Goal: Information Seeking & Learning: Learn about a topic

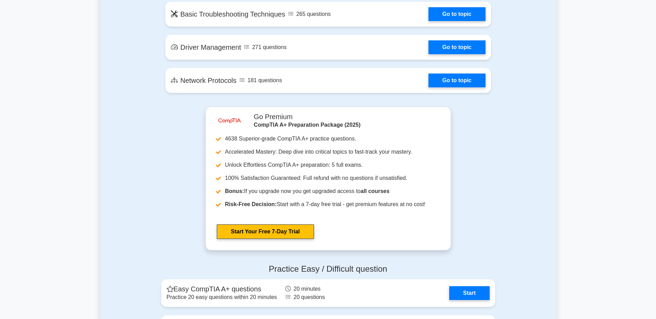
scroll to position [1209, 0]
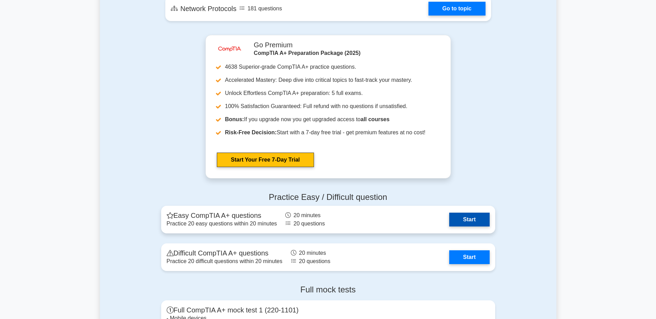
click at [465, 223] on link "Start" at bounding box center [469, 220] width 40 height 14
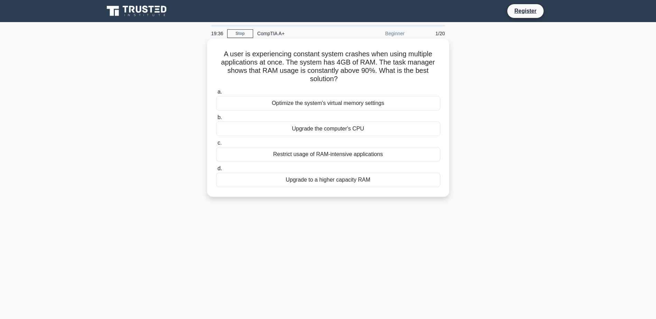
click at [355, 154] on div "Restrict usage of RAM-intensive applications" at bounding box center [328, 154] width 224 height 15
click at [216, 145] on input "c. Restrict usage of RAM-intensive applications" at bounding box center [216, 143] width 0 height 4
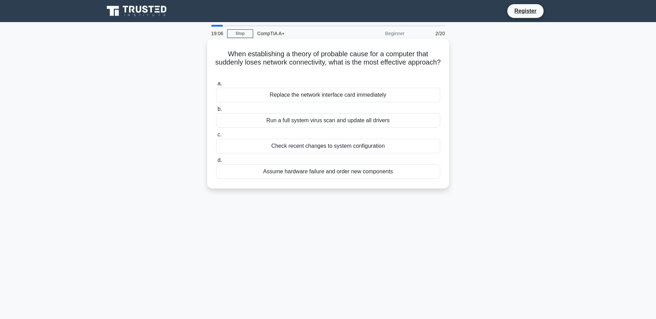
click at [373, 149] on div "Check recent changes to system configuration" at bounding box center [328, 146] width 224 height 15
click at [216, 137] on input "c. Check recent changes to system configuration" at bounding box center [216, 135] width 0 height 4
click at [365, 120] on div "Replace the power supply unit" at bounding box center [328, 120] width 224 height 15
click at [216, 112] on input "b. Replace the power supply unit" at bounding box center [216, 109] width 0 height 4
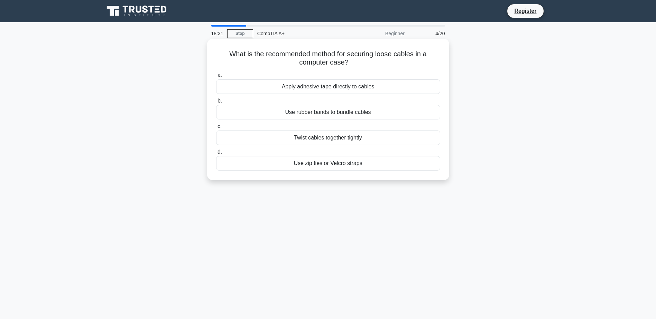
click at [345, 139] on div "Twist cables together tightly" at bounding box center [328, 138] width 224 height 15
click at [216, 129] on input "c. Twist cables together tightly" at bounding box center [216, 126] width 0 height 4
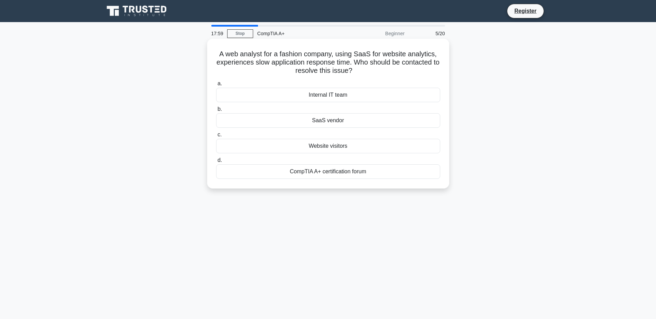
click at [336, 123] on div "SaaS vendor" at bounding box center [328, 120] width 224 height 15
click at [216, 112] on input "b. SaaS vendor" at bounding box center [216, 109] width 0 height 4
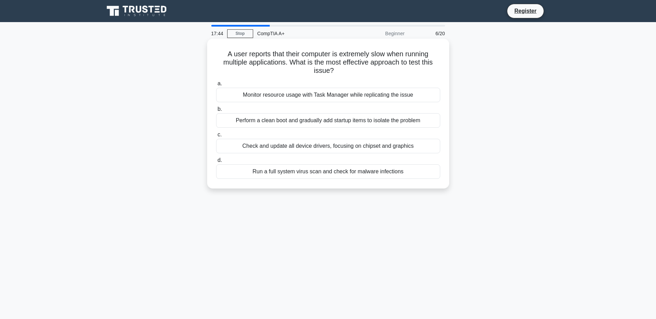
drag, startPoint x: 227, startPoint y: 54, endPoint x: 417, endPoint y: 70, distance: 190.7
click at [417, 70] on h5 "A user reports that their computer is extremely slow when running multiple appl…" at bounding box center [327, 63] width 225 height 26
click at [348, 123] on div "Perform a clean boot and gradually add startup items to isolate the problem" at bounding box center [328, 120] width 224 height 15
click at [216, 112] on input "b. Perform a clean boot and gradually add startup items to isolate the problem" at bounding box center [216, 109] width 0 height 4
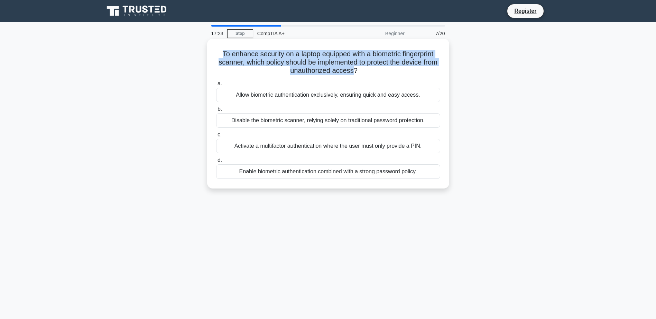
drag, startPoint x: 218, startPoint y: 55, endPoint x: 362, endPoint y: 71, distance: 145.7
click at [362, 71] on h5 "To enhance security on a laptop equipped with a biometric fingerprint scanner, …" at bounding box center [327, 63] width 225 height 26
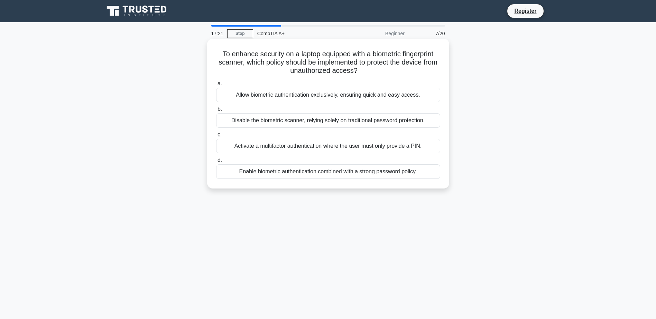
click at [334, 149] on div "Activate a multifactor authentication where the user must only provide a PIN." at bounding box center [328, 146] width 224 height 15
click at [216, 137] on input "c. Activate a multifactor authentication where the user must only provide a PIN." at bounding box center [216, 135] width 0 height 4
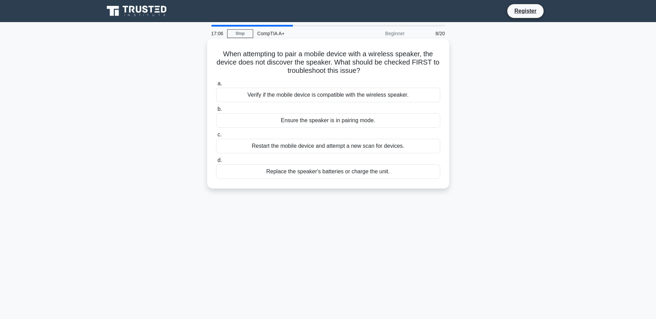
drag, startPoint x: 220, startPoint y: 56, endPoint x: 383, endPoint y: 70, distance: 163.0
click at [383, 70] on h5 "When attempting to pair a mobile device with a wireless speaker, the device doe…" at bounding box center [327, 63] width 225 height 26
click at [348, 122] on div "Ensure the speaker is in pairing mode." at bounding box center [328, 120] width 224 height 15
click at [216, 112] on input "b. Ensure the speaker is in pairing mode." at bounding box center [216, 109] width 0 height 4
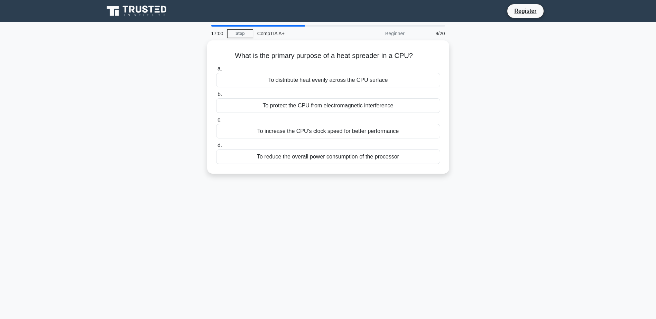
drag, startPoint x: 234, startPoint y: 54, endPoint x: 459, endPoint y: 55, distance: 225.0
click at [459, 55] on div "What is the primary purpose of a heat spreader in a CPU? .spinner_0XTQ{transfor…" at bounding box center [328, 111] width 456 height 142
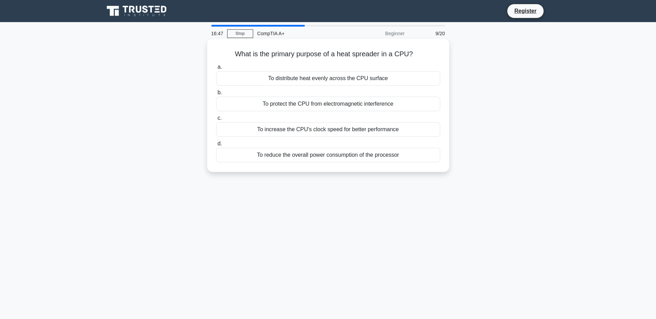
click at [336, 153] on div "To reduce the overall power consumption of the processor" at bounding box center [328, 155] width 224 height 15
click at [216, 146] on input "d. To reduce the overall power consumption of the processor" at bounding box center [216, 144] width 0 height 4
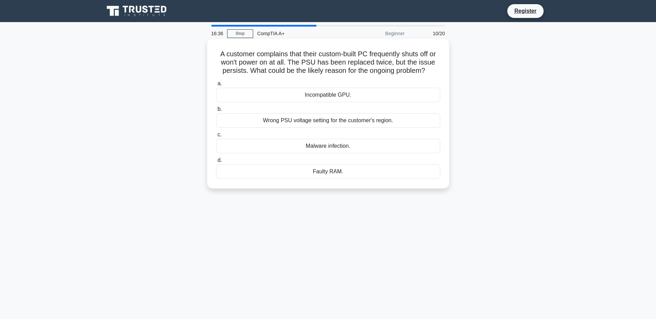
drag, startPoint x: 219, startPoint y: 56, endPoint x: 444, endPoint y: 70, distance: 226.1
click at [444, 70] on div "A customer complains that their custom-built PC frequently shuts off or won't p…" at bounding box center [328, 113] width 236 height 144
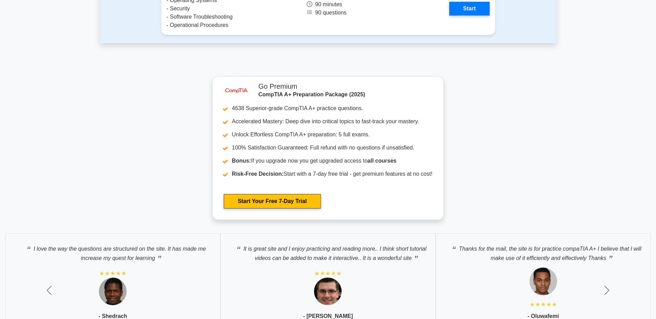
scroll to position [1866, 0]
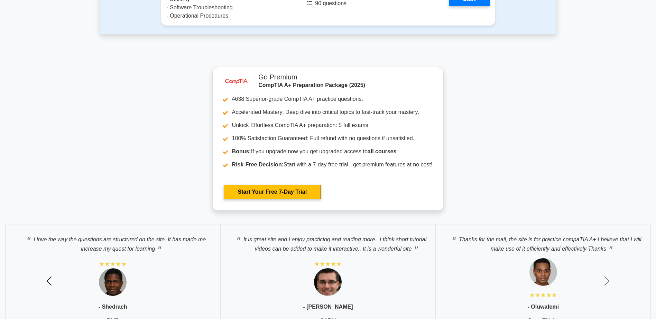
drag, startPoint x: 52, startPoint y: 241, endPoint x: 141, endPoint y: 241, distance: 89.5
click at [141, 241] on div "I love the way the questions are structured on the site. It has made me increas…" at bounding box center [328, 281] width 656 height 124
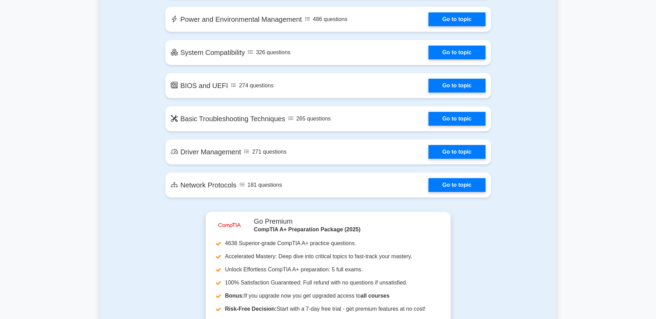
scroll to position [998, 0]
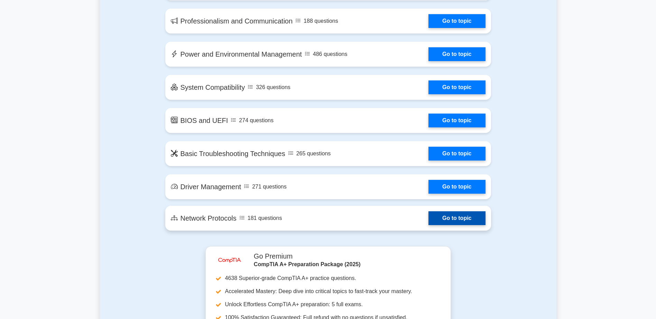
click at [448, 223] on link "Go to topic" at bounding box center [456, 218] width 57 height 14
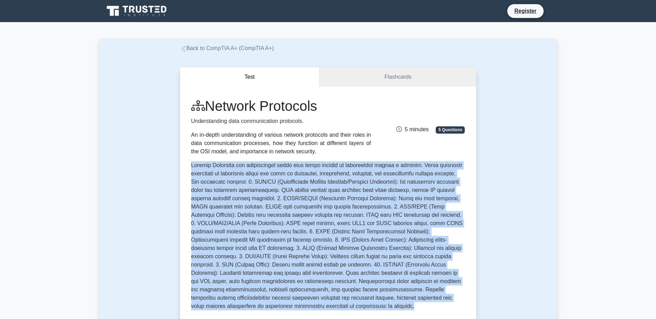
drag, startPoint x: 189, startPoint y: 162, endPoint x: 441, endPoint y: 303, distance: 288.2
click at [441, 303] on div "Network Protocols Understanding data communication protocols. An in-depth under…" at bounding box center [328, 244] width 296 height 314
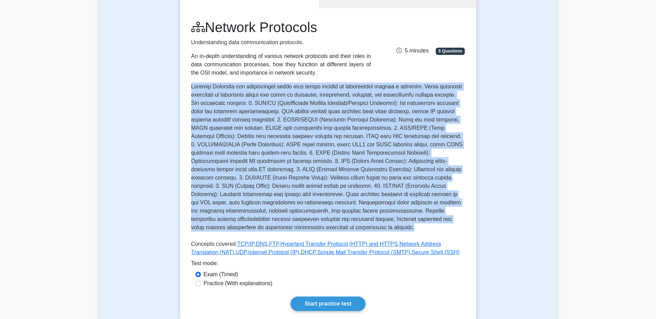
scroll to position [104, 0]
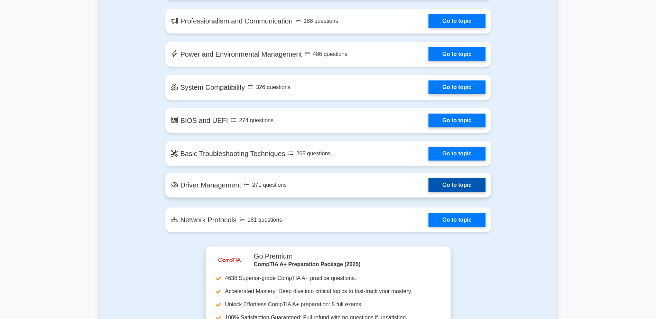
click at [458, 189] on link "Go to topic" at bounding box center [456, 185] width 57 height 14
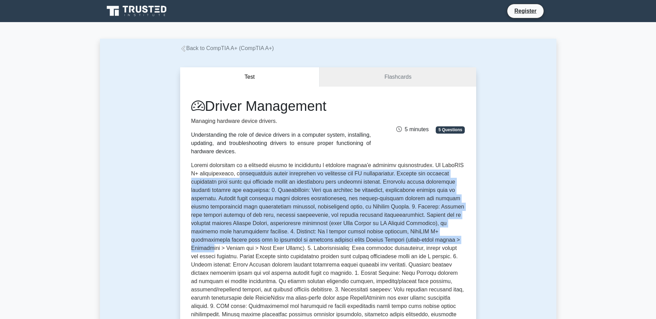
drag, startPoint x: 235, startPoint y: 174, endPoint x: 437, endPoint y: 243, distance: 214.1
click at [437, 243] on p at bounding box center [328, 245] width 274 height 169
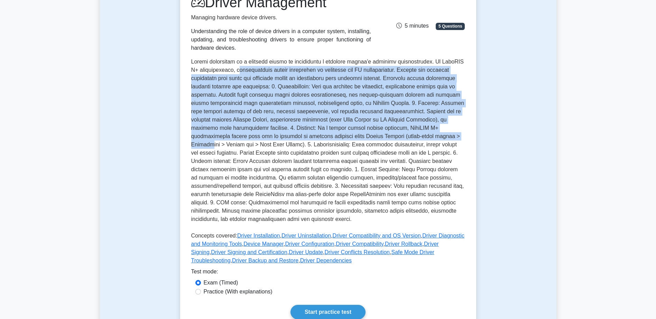
scroll to position [138, 0]
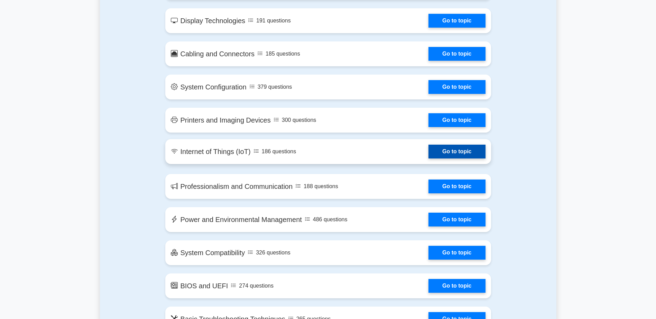
scroll to position [825, 0]
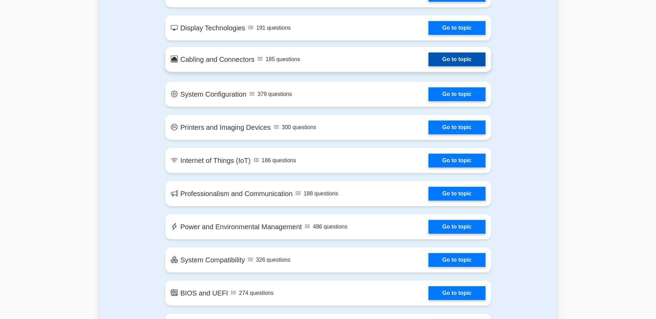
click at [436, 62] on link "Go to topic" at bounding box center [456, 60] width 57 height 14
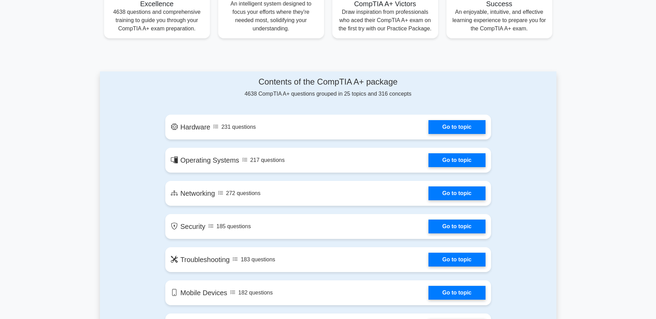
scroll to position [307, 0]
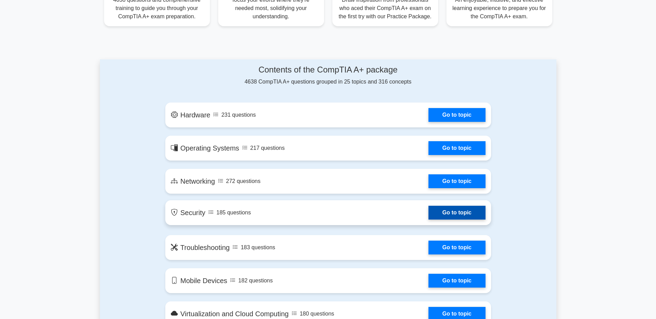
click at [453, 214] on link "Go to topic" at bounding box center [456, 213] width 57 height 14
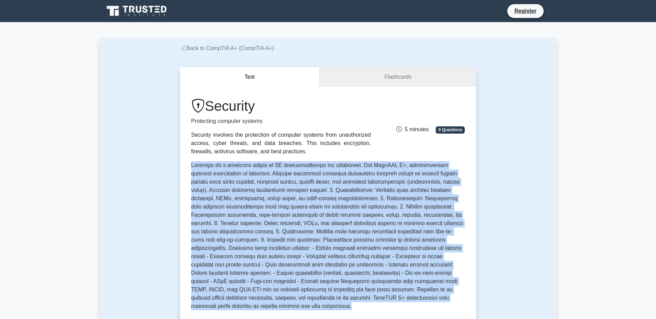
drag, startPoint x: 192, startPoint y: 165, endPoint x: 327, endPoint y: 303, distance: 193.8
click at [327, 303] on p at bounding box center [328, 237] width 274 height 152
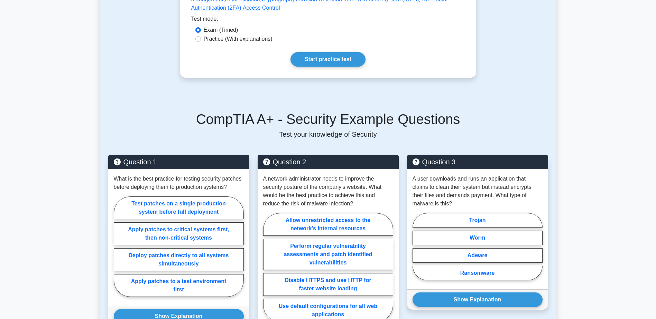
scroll to position [346, 0]
